Goal: Information Seeking & Learning: Learn about a topic

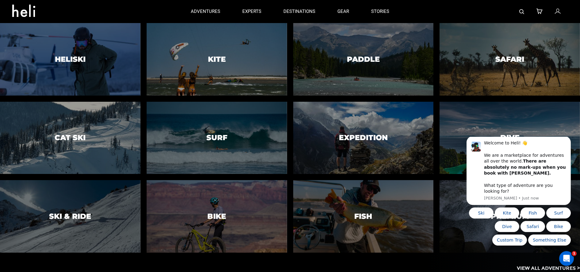
click at [531, 267] on p "View All Adventures >" at bounding box center [548, 267] width 63 height 7
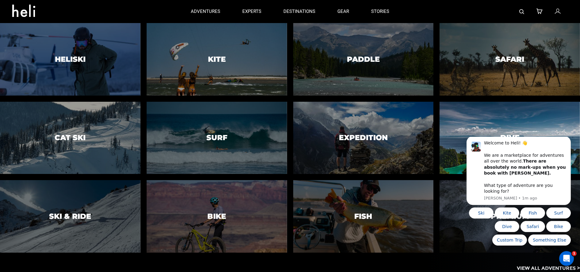
click at [454, 132] on div at bounding box center [509, 138] width 143 height 74
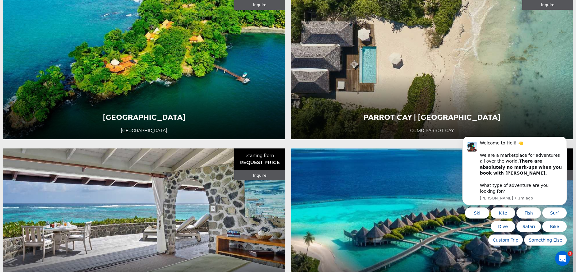
scroll to position [338, 0]
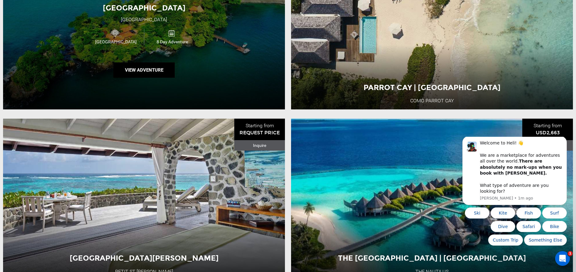
click at [149, 21] on div "[GEOGRAPHIC_DATA]" at bounding box center [144, 19] width 46 height 7
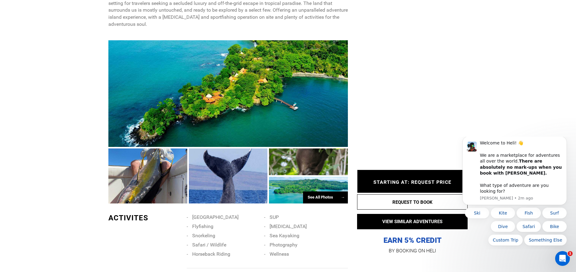
scroll to position [338, 0]
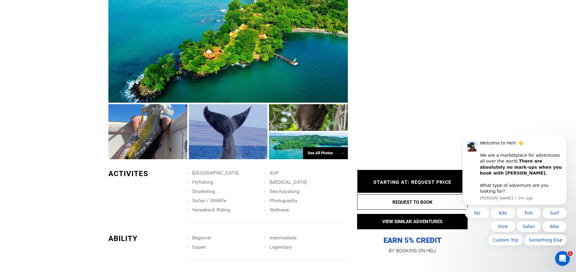
click at [187, 40] on div at bounding box center [227, 49] width 239 height 106
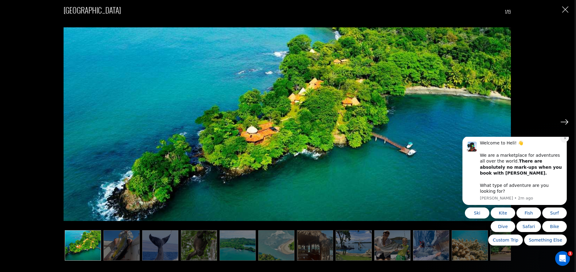
click at [562, 142] on button "Dismiss notification" at bounding box center [565, 138] width 8 height 8
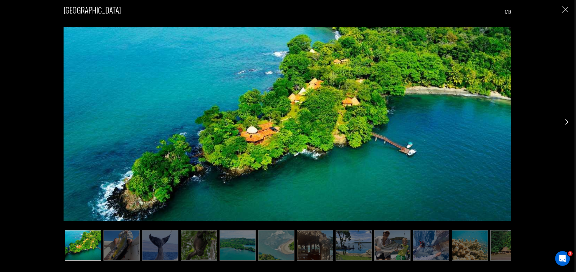
click at [564, 122] on img at bounding box center [564, 122] width 8 height 6
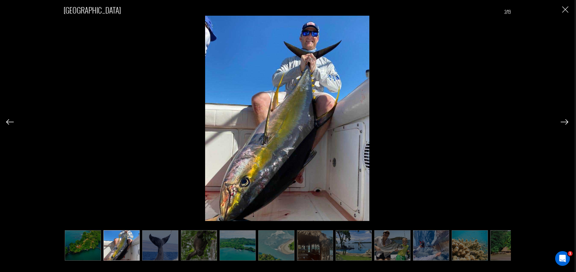
click at [564, 120] on img at bounding box center [564, 122] width 8 height 6
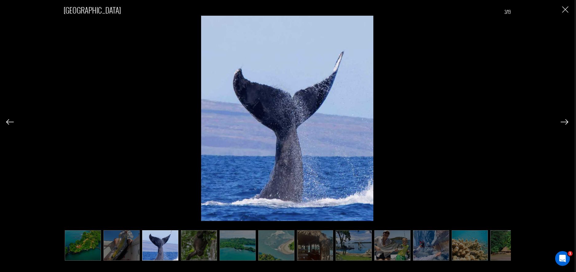
click at [564, 120] on img at bounding box center [564, 122] width 8 height 6
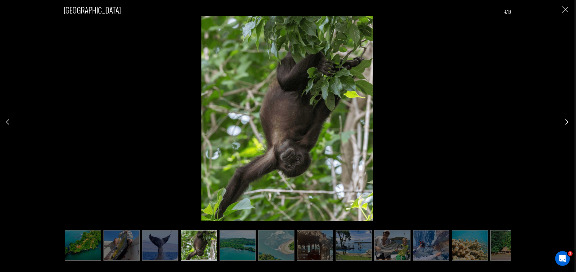
click at [564, 120] on img at bounding box center [564, 122] width 8 height 6
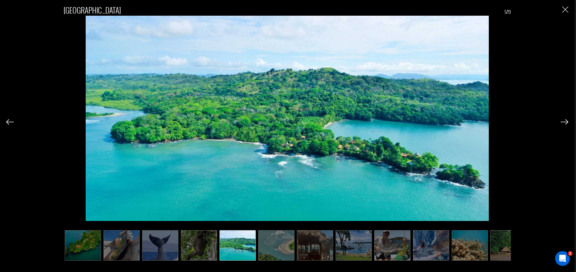
click at [564, 120] on img at bounding box center [564, 122] width 8 height 6
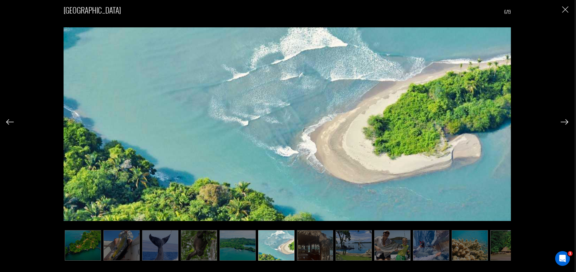
click at [564, 120] on img at bounding box center [564, 122] width 8 height 6
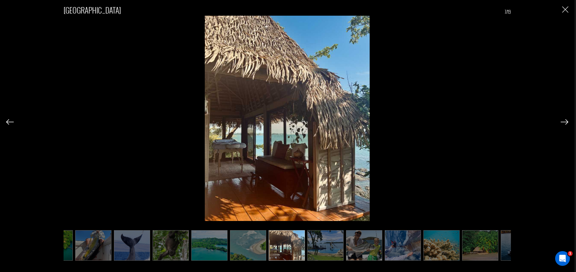
click at [564, 120] on img at bounding box center [564, 122] width 8 height 6
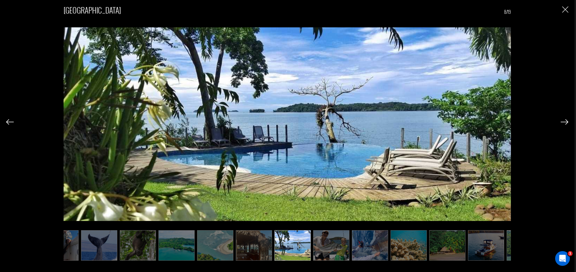
click at [564, 120] on img at bounding box center [564, 122] width 8 height 6
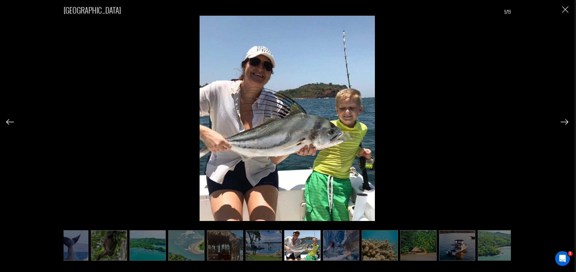
scroll to position [0, 92]
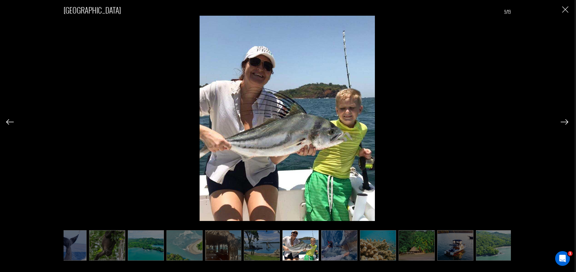
click at [564, 120] on img at bounding box center [564, 122] width 8 height 6
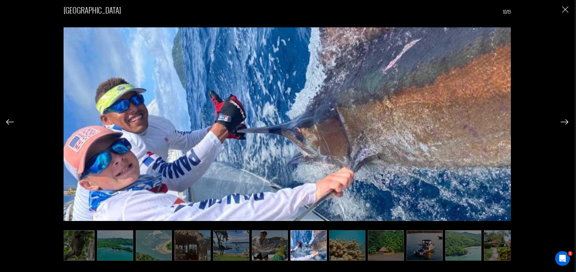
click at [564, 120] on img at bounding box center [564, 122] width 8 height 6
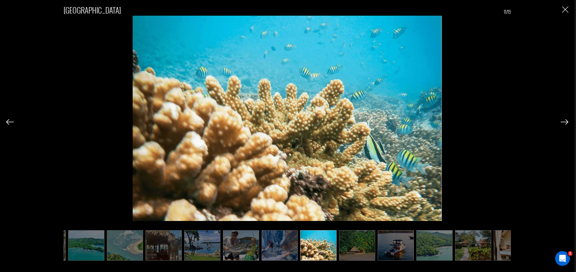
click at [564, 120] on img at bounding box center [564, 122] width 8 height 6
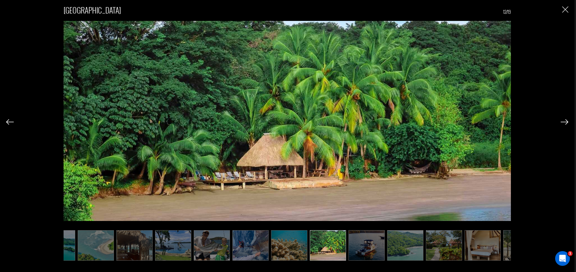
scroll to position [0, 184]
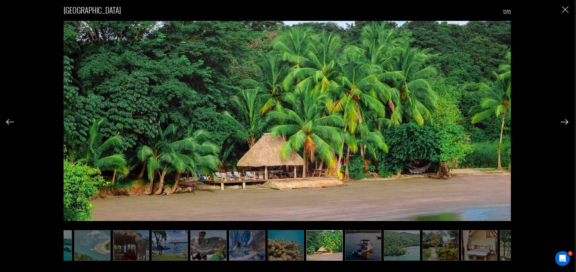
click at [564, 120] on img at bounding box center [564, 122] width 8 height 6
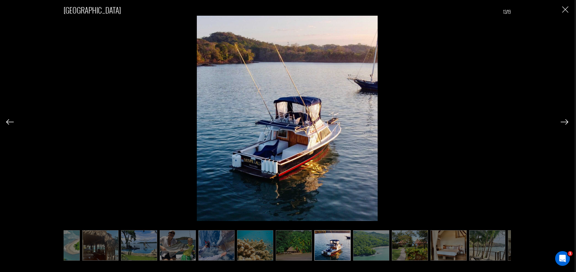
click at [564, 120] on img at bounding box center [564, 122] width 8 height 6
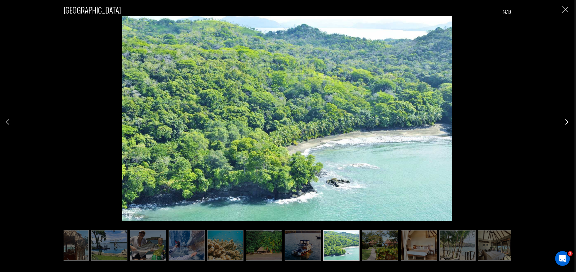
click at [564, 120] on img at bounding box center [564, 122] width 8 height 6
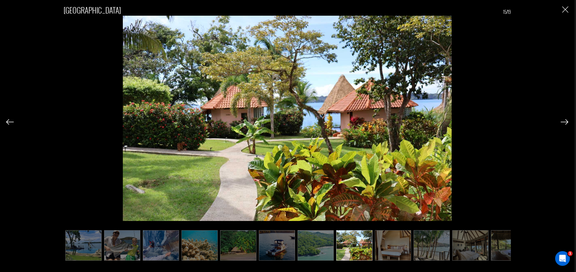
click at [564, 120] on img at bounding box center [564, 122] width 8 height 6
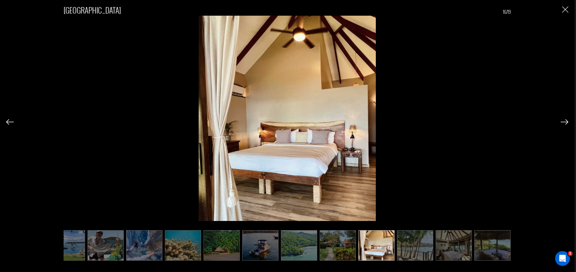
scroll to position [0, 288]
click at [564, 120] on img at bounding box center [564, 122] width 8 height 6
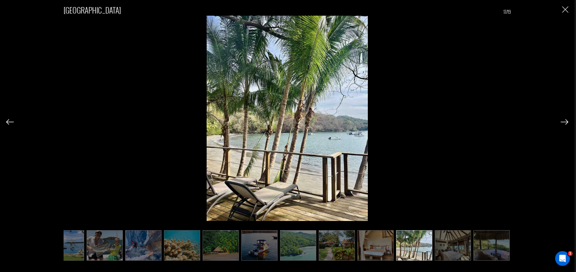
click at [564, 120] on img at bounding box center [564, 122] width 8 height 6
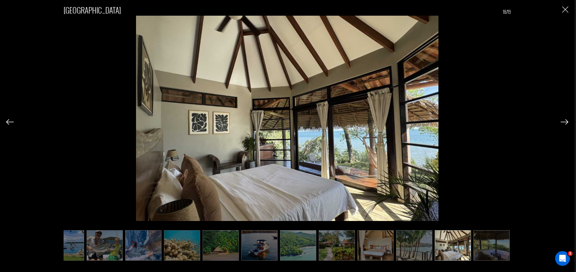
click at [564, 120] on img at bounding box center [564, 122] width 8 height 6
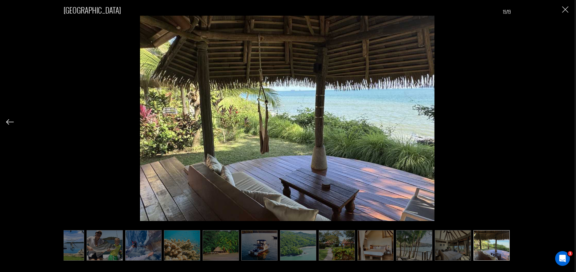
click at [564, 120] on div "[GEOGRAPHIC_DATA] 19/19" at bounding box center [287, 129] width 562 height 258
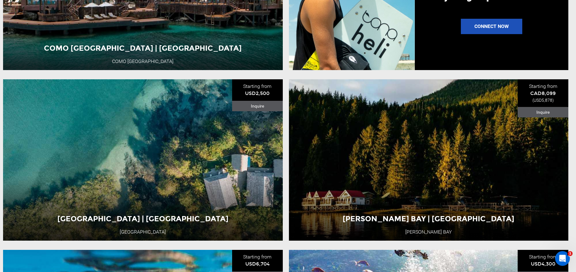
scroll to position [951, 0]
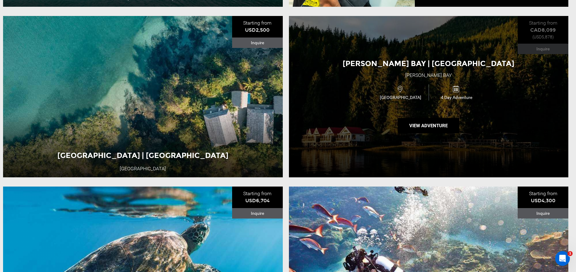
drag, startPoint x: 433, startPoint y: 76, endPoint x: 395, endPoint y: 153, distance: 85.8
click at [395, 153] on div "[PERSON_NAME][GEOGRAPHIC_DATA] | [GEOGRAPHIC_DATA] [PERSON_NAME][GEOGRAPHIC_DAT…" at bounding box center [429, 96] width 280 height 161
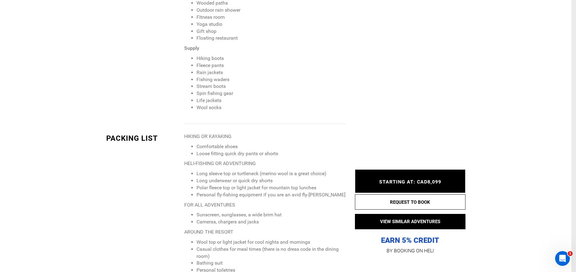
scroll to position [859, 0]
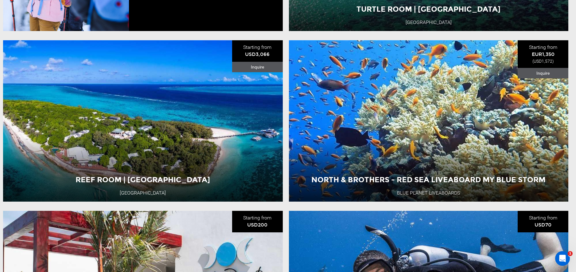
scroll to position [1657, 0]
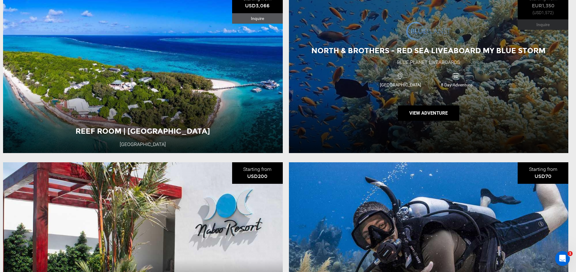
click at [426, 55] on span "North & Brothers - Red Sea Liveaboard MY Blue Storm" at bounding box center [428, 50] width 234 height 9
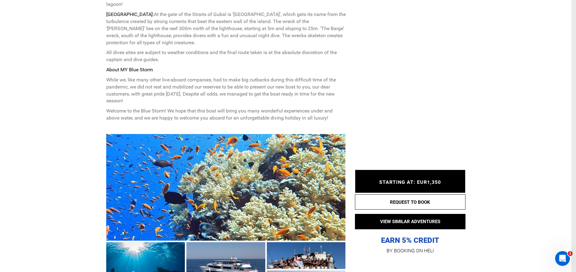
scroll to position [583, 0]
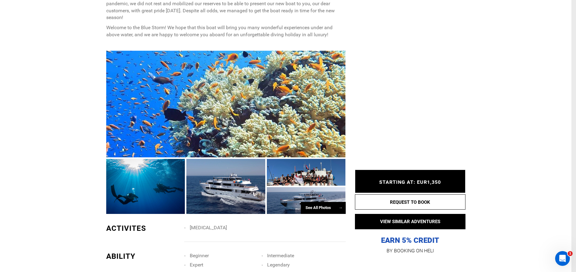
click at [196, 59] on div at bounding box center [225, 104] width 239 height 106
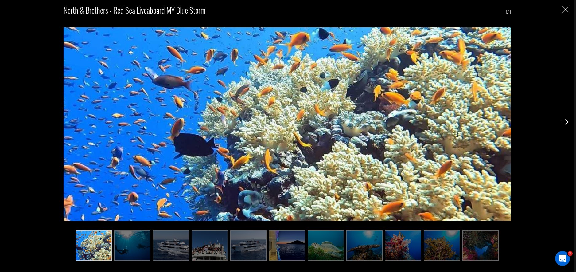
click at [564, 121] on img at bounding box center [564, 122] width 8 height 6
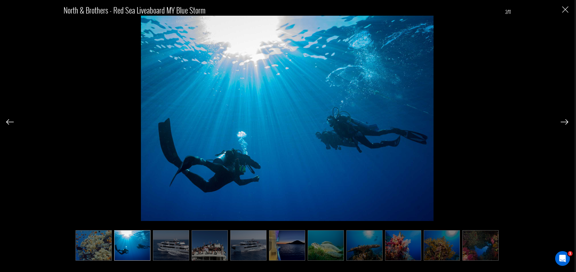
click at [564, 121] on img at bounding box center [564, 122] width 8 height 6
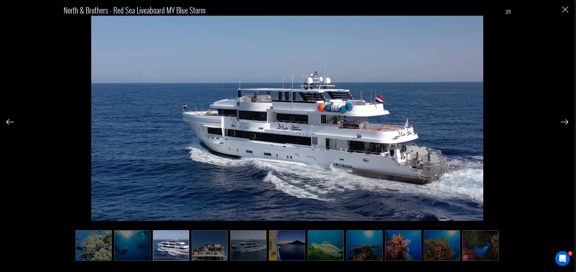
click at [563, 121] on img at bounding box center [564, 122] width 8 height 6
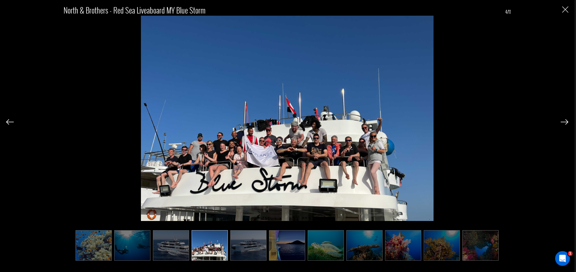
click at [563, 121] on img at bounding box center [564, 122] width 8 height 6
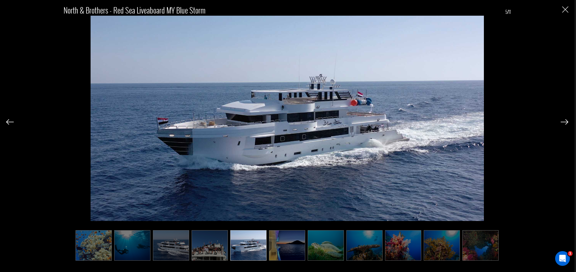
click at [563, 121] on img at bounding box center [564, 122] width 8 height 6
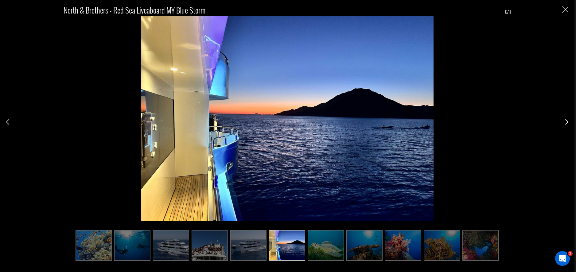
click at [564, 119] on img at bounding box center [564, 122] width 8 height 6
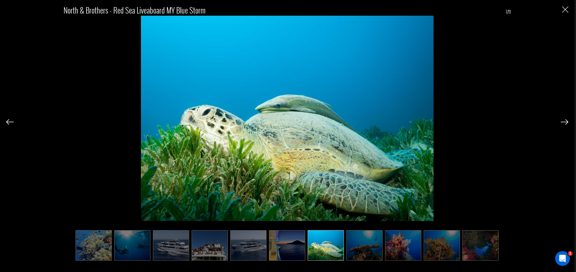
click at [564, 120] on img at bounding box center [564, 122] width 8 height 6
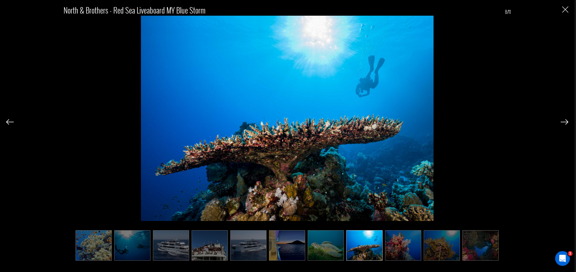
click at [564, 120] on img at bounding box center [564, 122] width 8 height 6
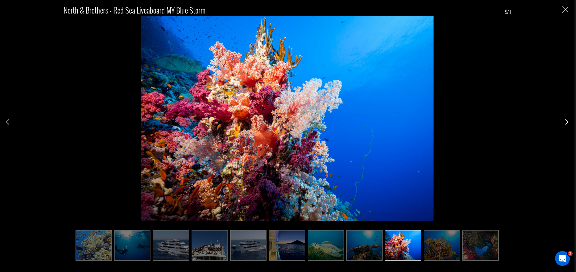
click at [564, 120] on img at bounding box center [564, 122] width 8 height 6
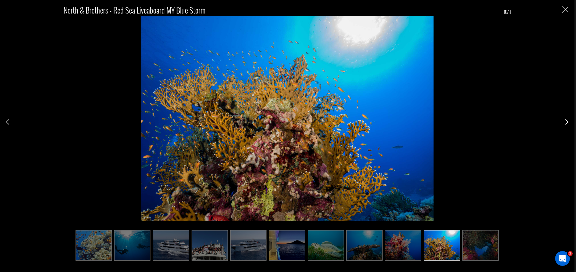
click at [564, 120] on img at bounding box center [564, 122] width 8 height 6
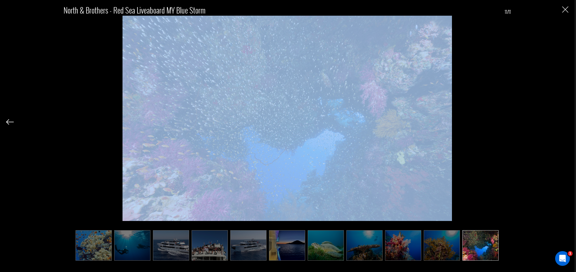
click at [564, 120] on div "North & Brothers - Red Sea Liveaboard MY Blue Storm 11/11" at bounding box center [287, 129] width 562 height 258
click at [419, 133] on img at bounding box center [286, 125] width 329 height 219
click at [566, 8] on img "Close" at bounding box center [565, 9] width 6 height 6
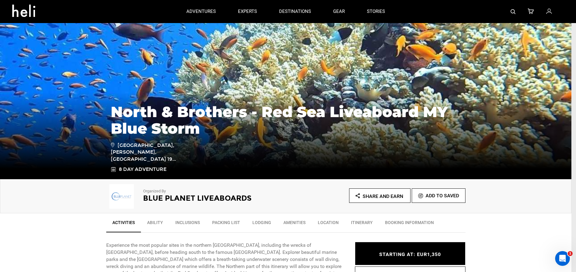
scroll to position [0, 0]
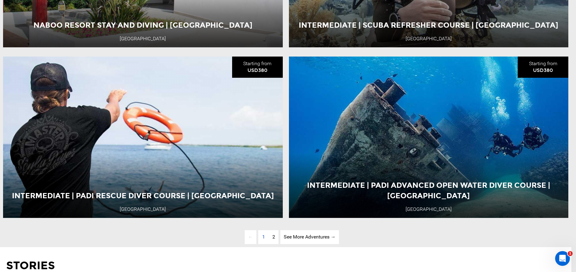
scroll to position [2025, 0]
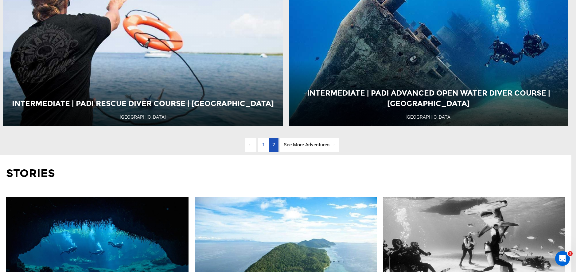
click at [273, 147] on span "2" at bounding box center [273, 144] width 3 height 6
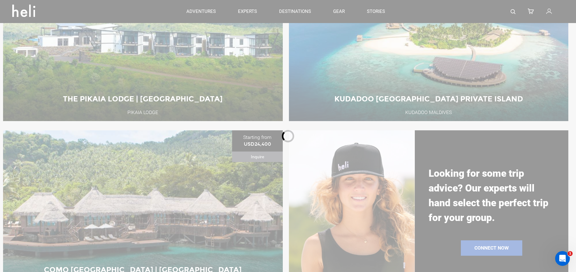
scroll to position [257, 0]
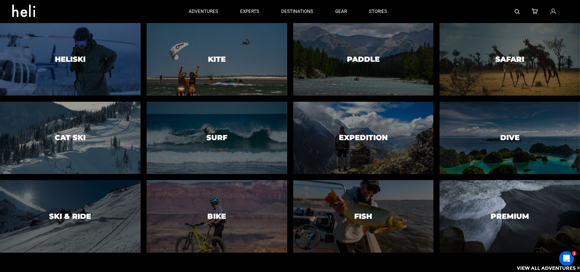
click at [535, 211] on div at bounding box center [509, 216] width 143 height 74
